Goal: Task Accomplishment & Management: Complete application form

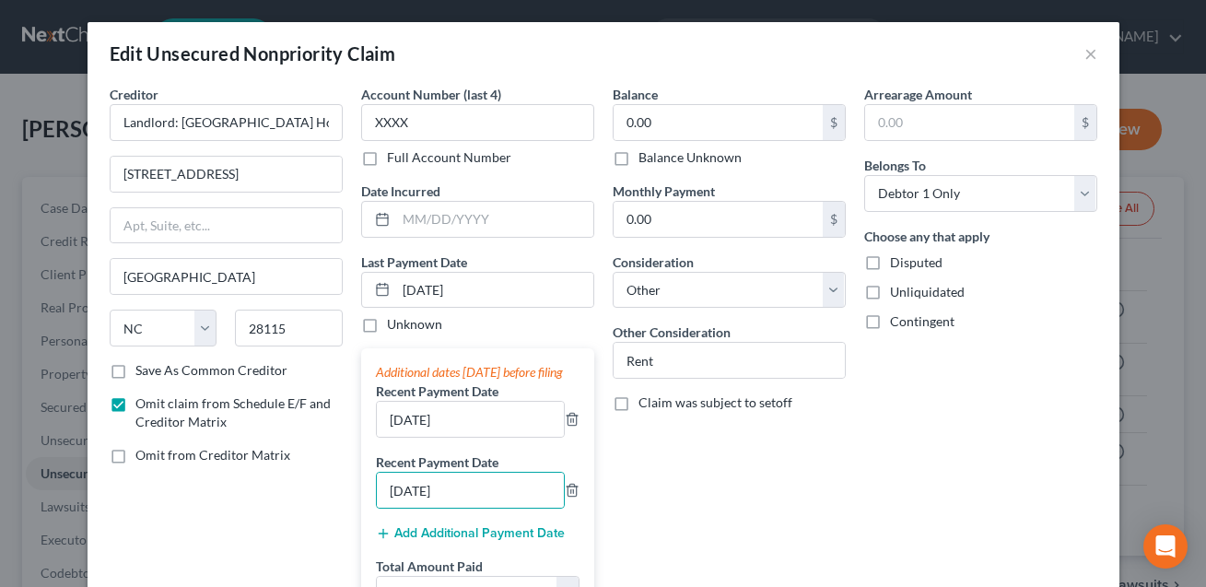
select select "28"
select select "14"
select select "0"
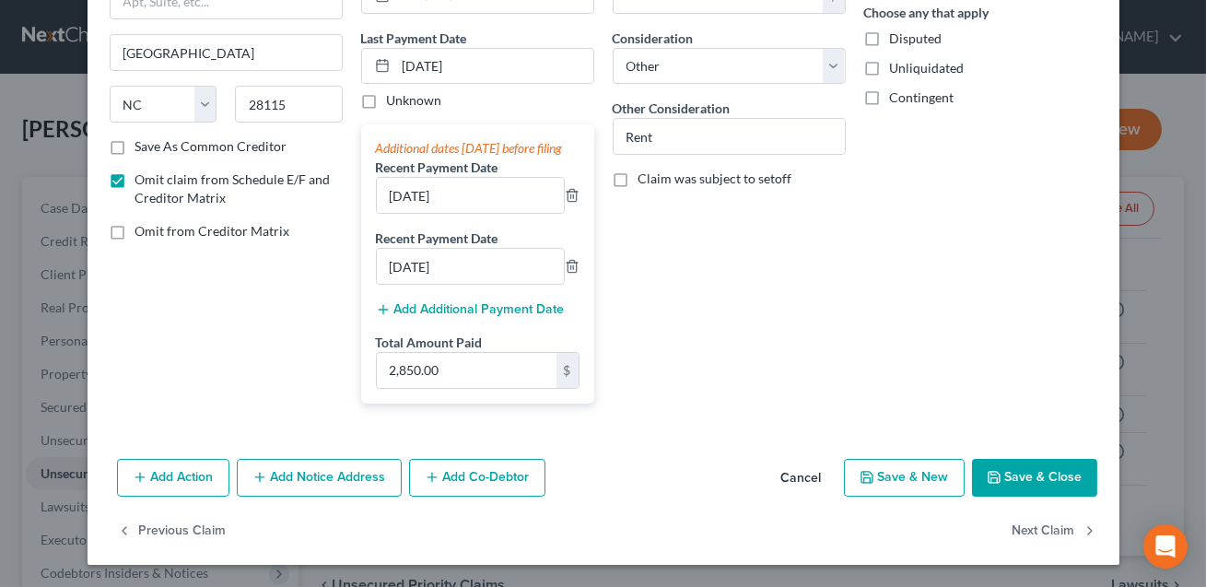
click at [1026, 484] on button "Save & Close" at bounding box center [1034, 478] width 125 height 39
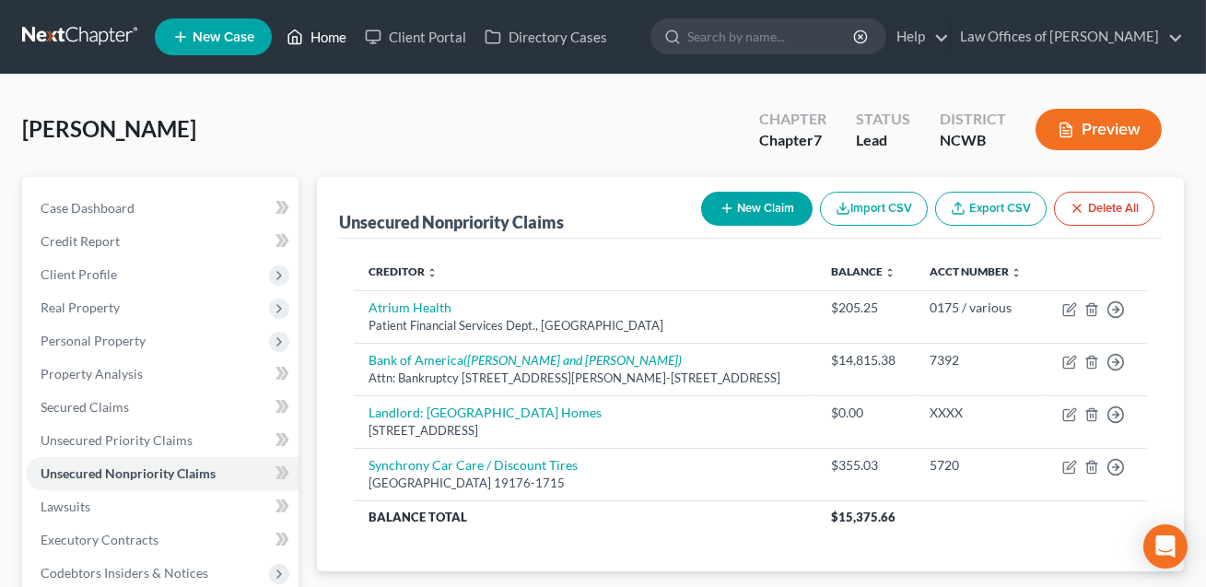
click at [326, 36] on link "Home" at bounding box center [316, 36] width 78 height 33
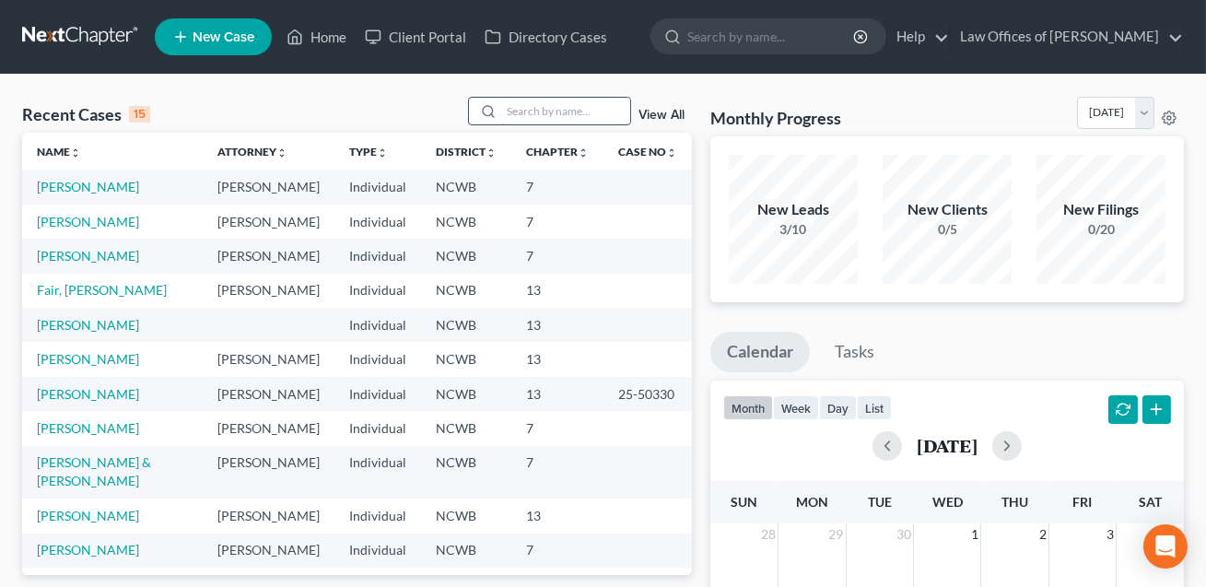
click at [525, 105] on input "search" at bounding box center [565, 111] width 129 height 27
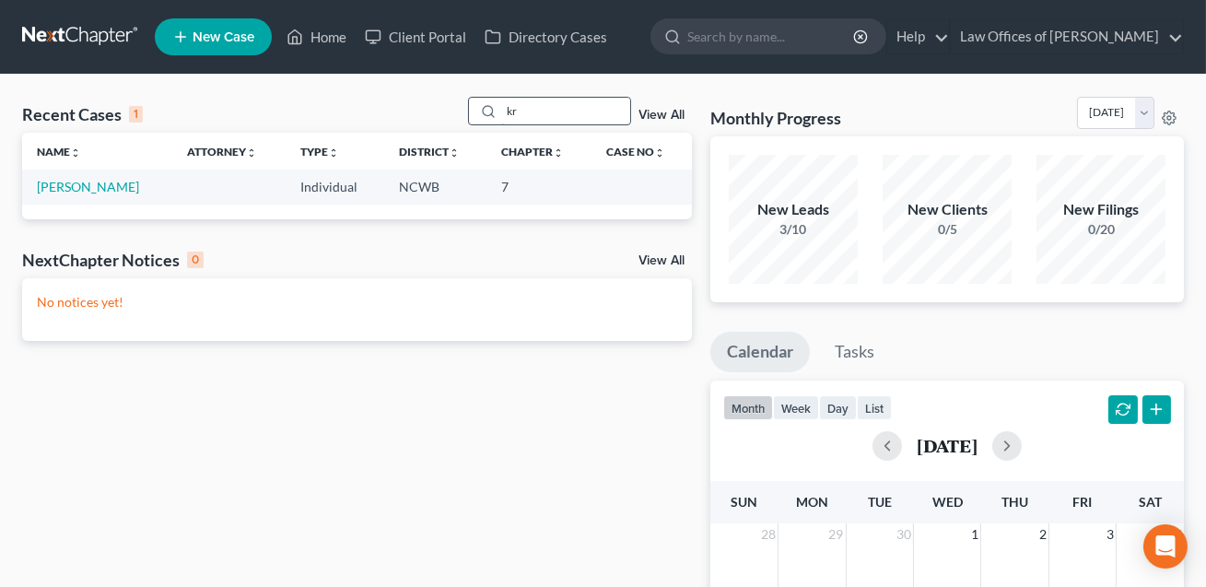
type input "k"
